Goal: Task Accomplishment & Management: Manage account settings

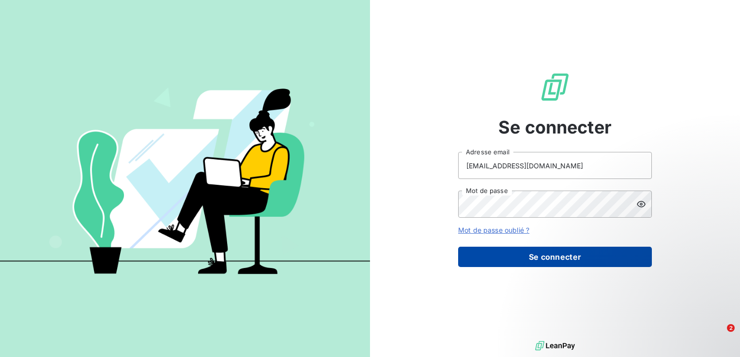
click at [561, 261] on button "Se connecter" at bounding box center [555, 257] width 194 height 20
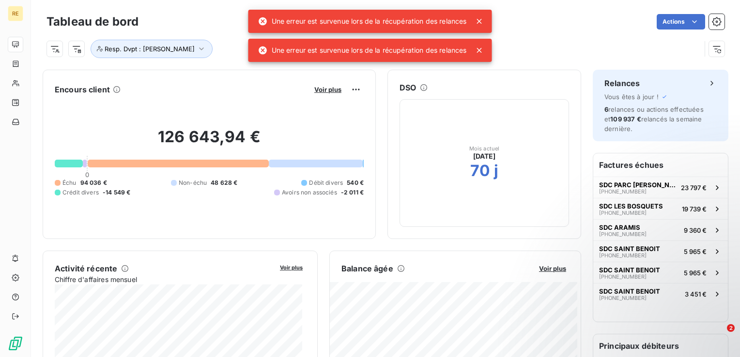
click at [480, 21] on icon at bounding box center [479, 21] width 5 height 5
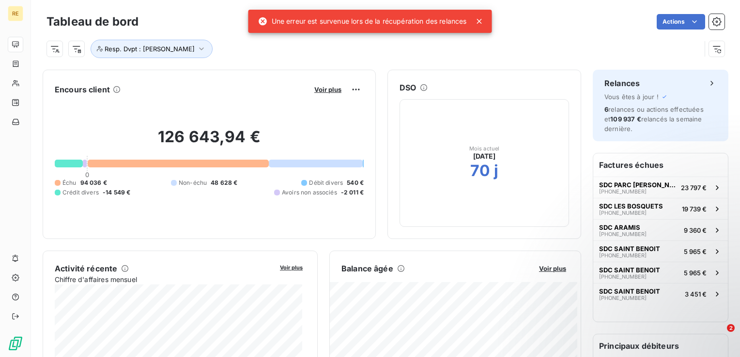
click at [480, 23] on icon at bounding box center [480, 21] width 10 height 10
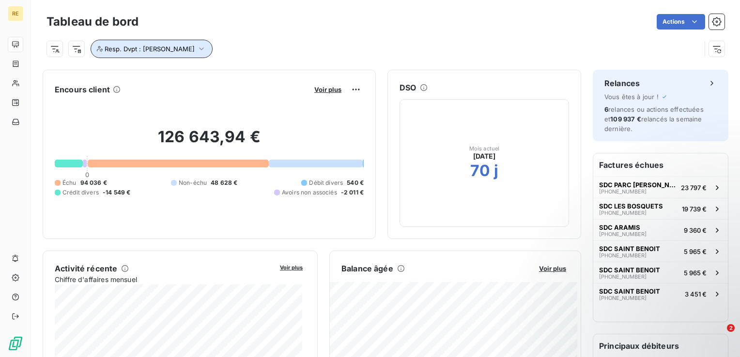
click at [206, 46] on icon "button" at bounding box center [202, 49] width 10 height 10
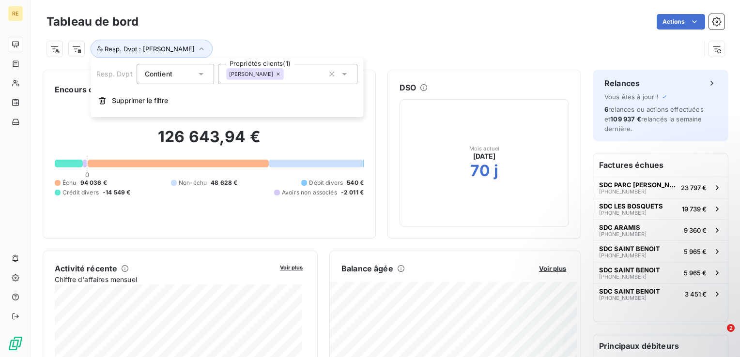
click at [284, 71] on div "[PERSON_NAME]" at bounding box center [255, 74] width 58 height 12
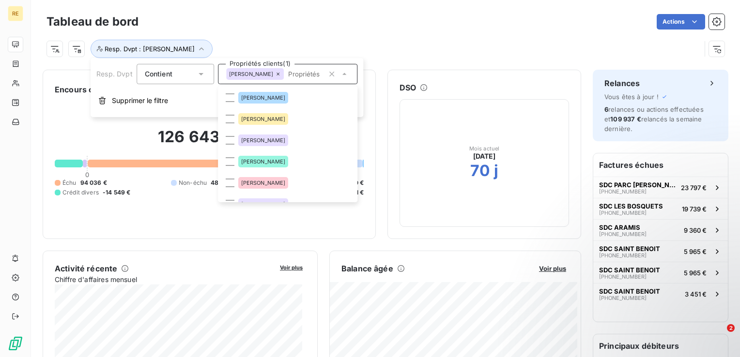
scroll to position [33, 0]
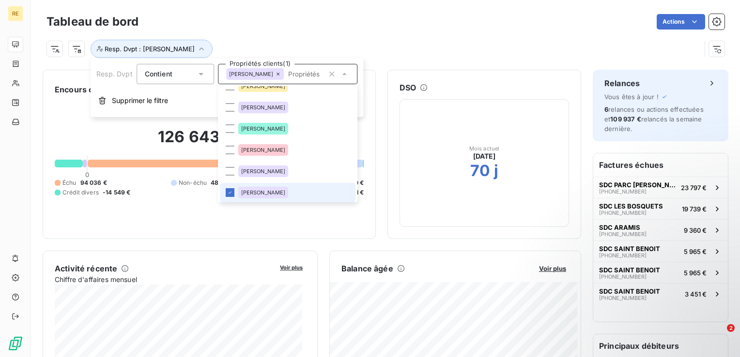
click at [281, 75] on icon at bounding box center [279, 74] width 6 height 6
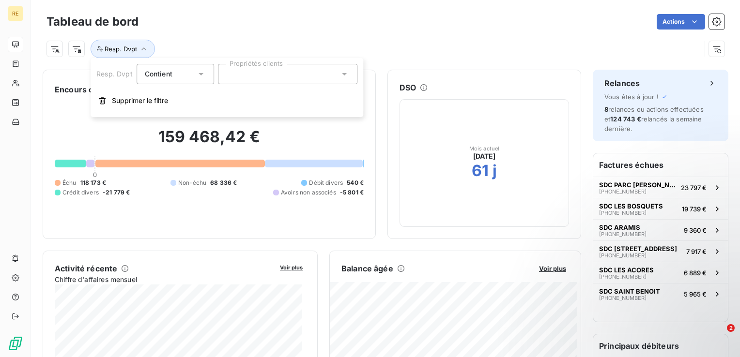
click at [283, 77] on div at bounding box center [287, 74] width 139 height 20
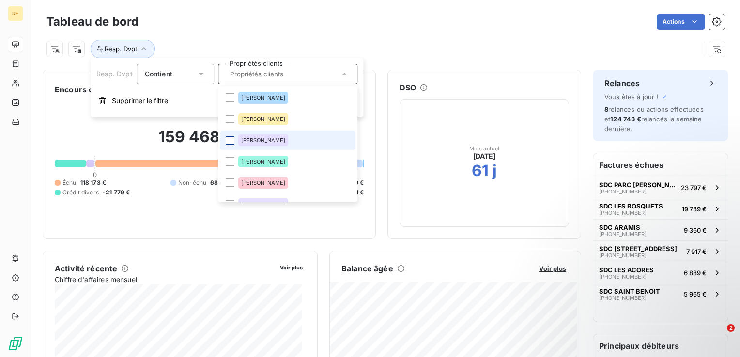
click at [229, 140] on div at bounding box center [230, 140] width 9 height 9
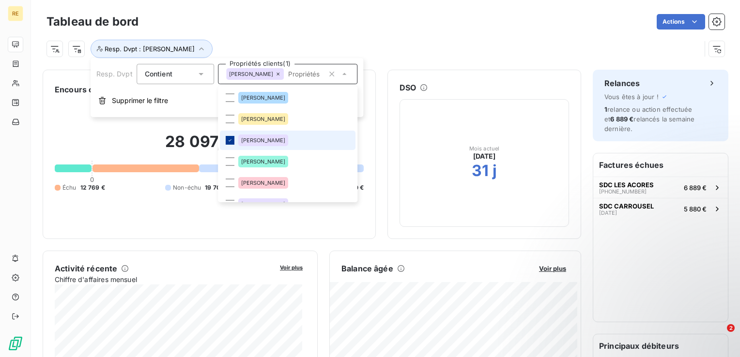
click at [229, 140] on icon at bounding box center [230, 141] width 6 height 6
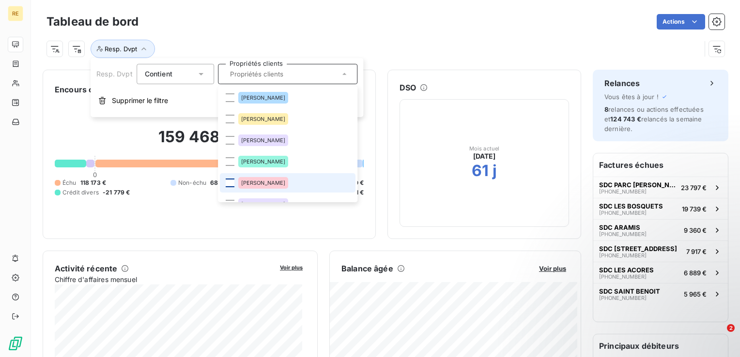
click at [232, 183] on div at bounding box center [230, 183] width 9 height 9
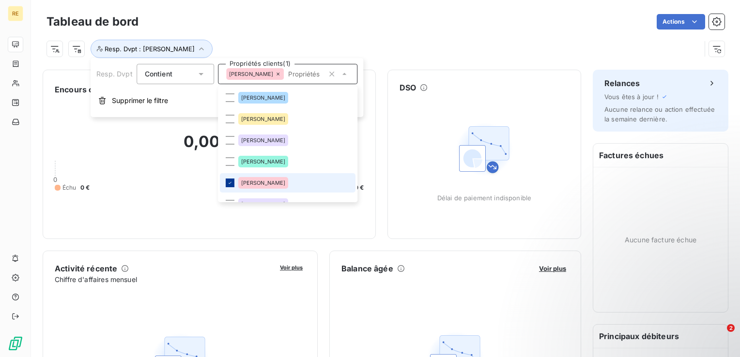
click at [232, 183] on div at bounding box center [230, 183] width 9 height 9
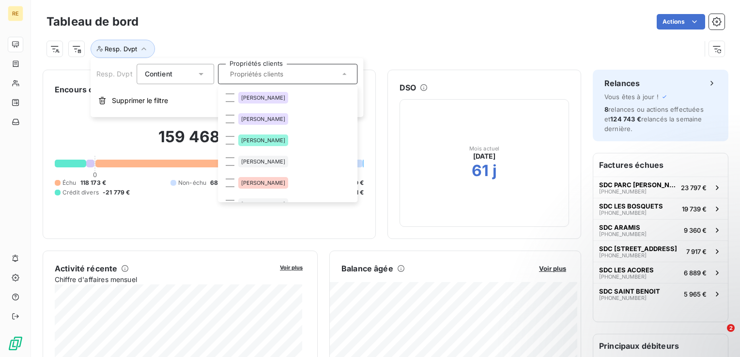
scroll to position [120, 0]
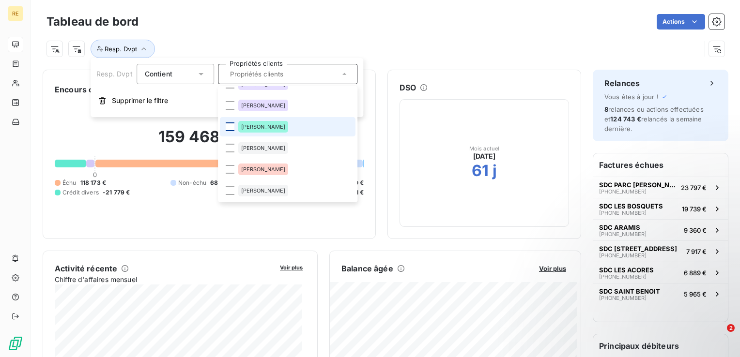
click at [230, 127] on div at bounding box center [230, 127] width 9 height 9
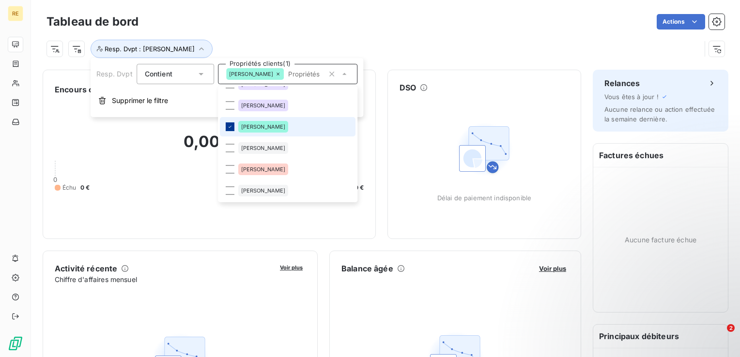
click at [230, 127] on icon at bounding box center [230, 127] width 6 height 6
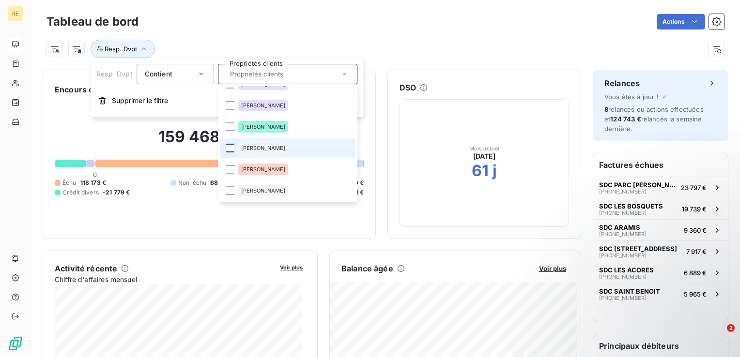
click at [226, 147] on div at bounding box center [230, 148] width 9 height 9
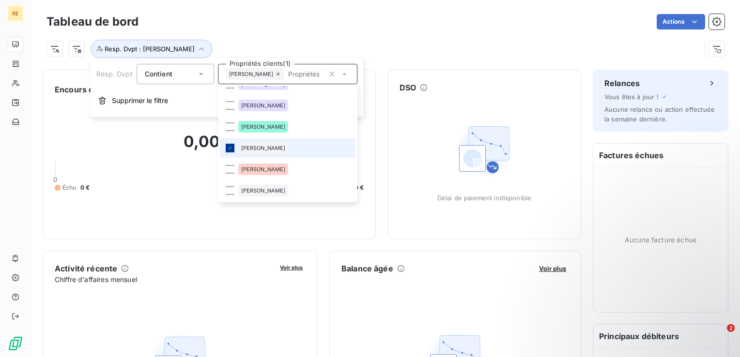
click at [227, 147] on icon at bounding box center [230, 148] width 6 height 6
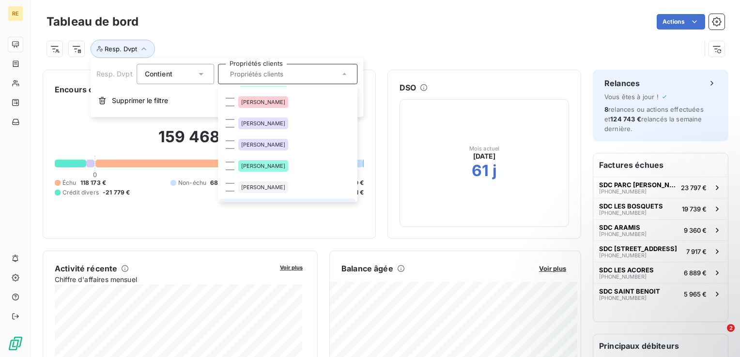
scroll to position [75, 0]
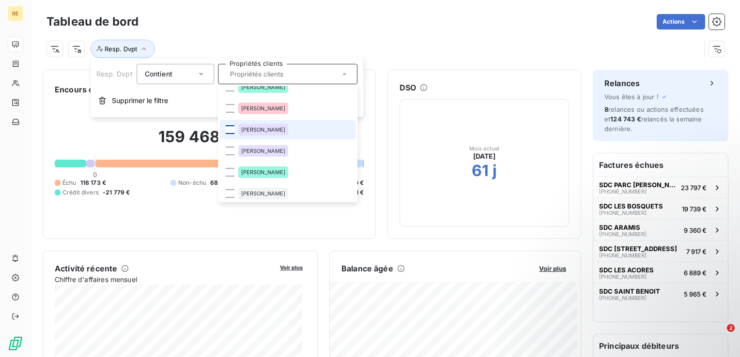
click at [231, 131] on div at bounding box center [230, 129] width 9 height 9
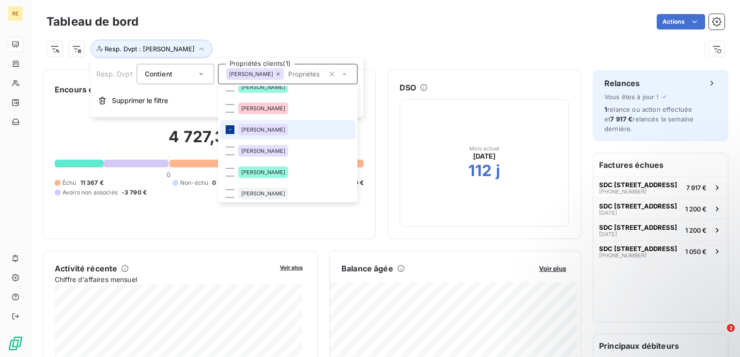
click at [231, 131] on icon at bounding box center [230, 130] width 6 height 6
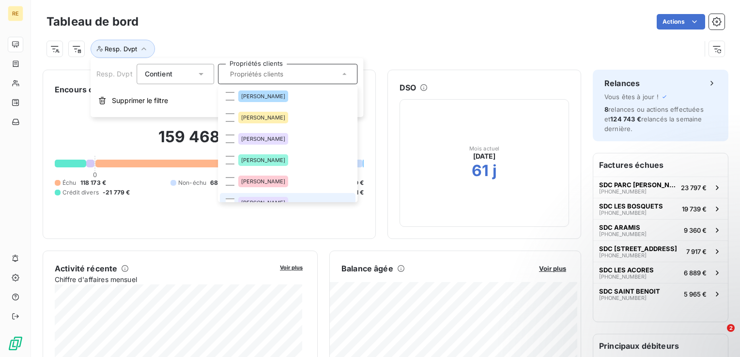
scroll to position [0, 0]
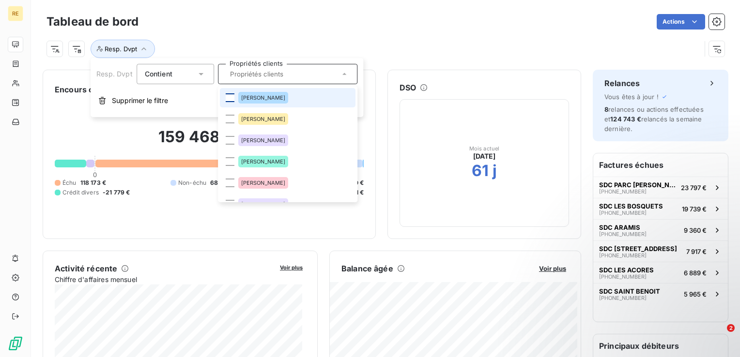
click at [231, 99] on div at bounding box center [230, 97] width 9 height 9
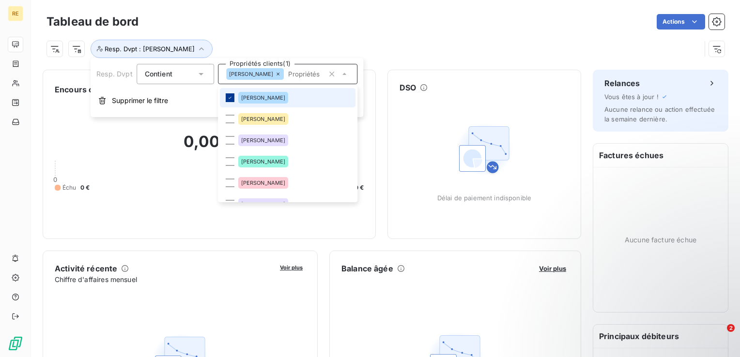
click at [231, 99] on icon at bounding box center [230, 98] width 6 height 6
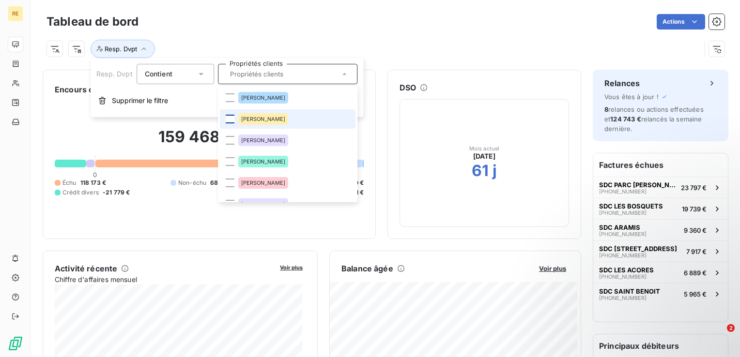
click at [228, 117] on div at bounding box center [230, 119] width 9 height 9
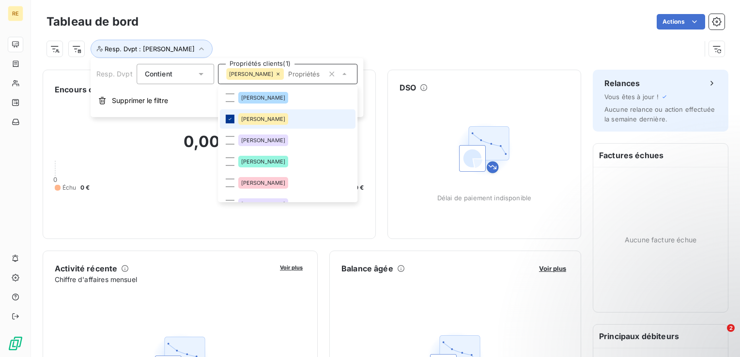
click at [228, 117] on icon at bounding box center [230, 119] width 6 height 6
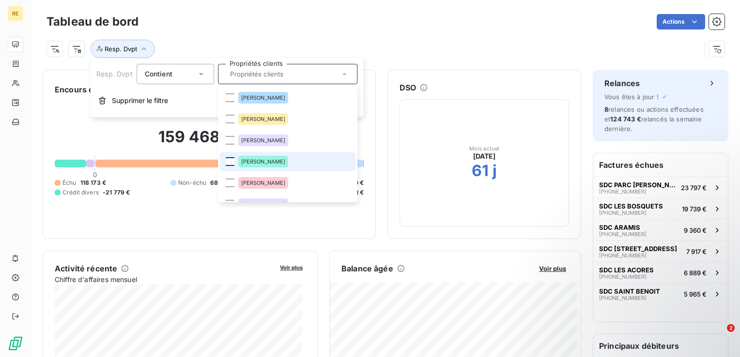
click at [231, 162] on div at bounding box center [230, 161] width 9 height 9
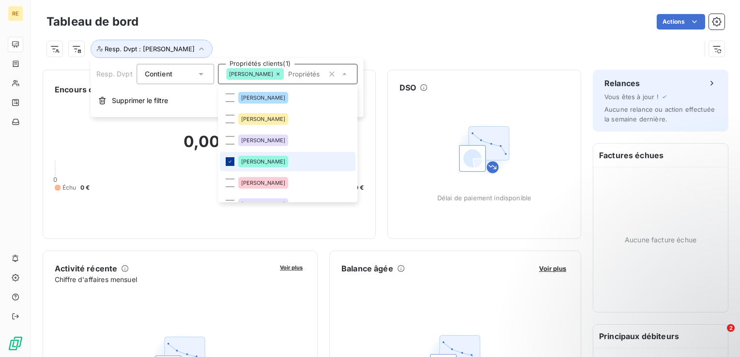
click at [231, 162] on icon at bounding box center [230, 162] width 6 height 6
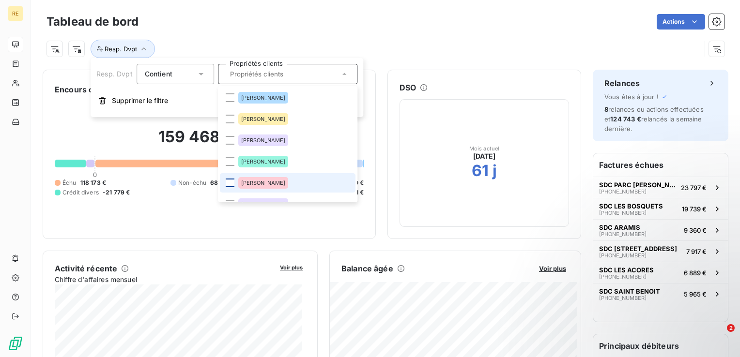
click at [229, 185] on div at bounding box center [230, 183] width 9 height 9
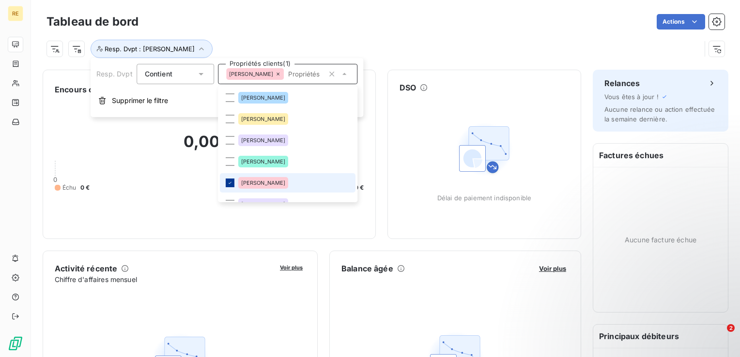
click at [229, 185] on icon at bounding box center [230, 183] width 6 height 6
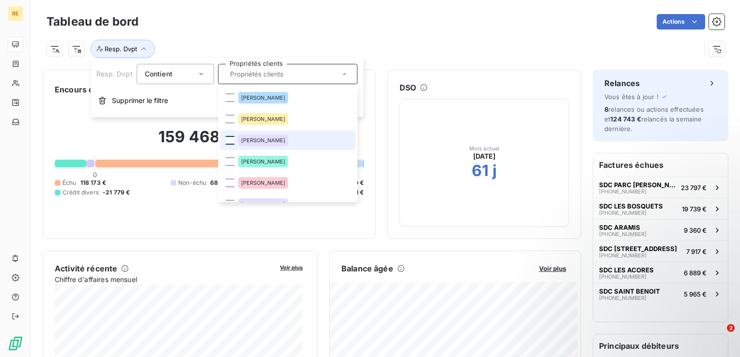
click at [229, 143] on div at bounding box center [230, 140] width 9 height 9
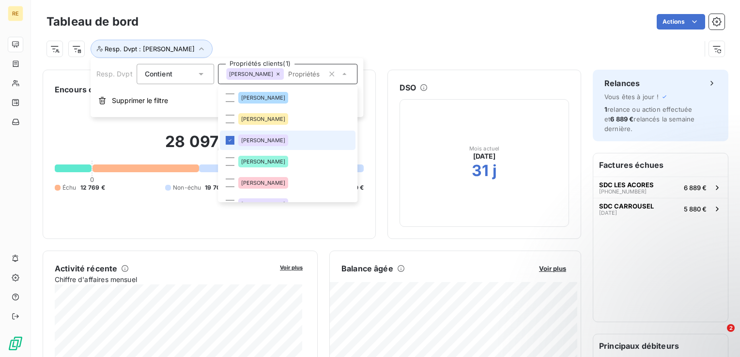
click at [226, 145] on li "[PERSON_NAME]" at bounding box center [288, 140] width 136 height 19
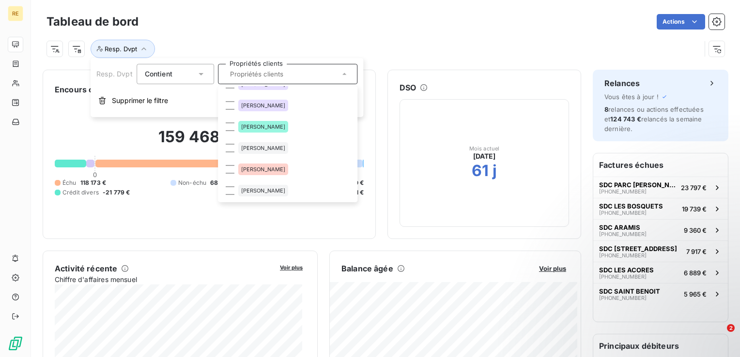
scroll to position [120, 0]
click at [233, 109] on div at bounding box center [230, 106] width 9 height 9
